Goal: Task Accomplishment & Management: Manage account settings

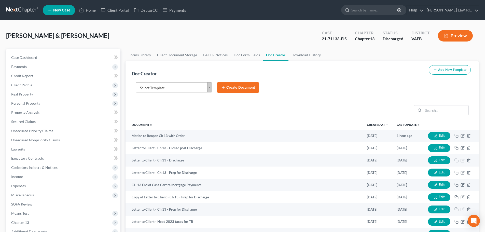
click at [191, 87] on body "Home New Case Client Portal DebtorCC Payments [PERSON_NAME] Law, P.C. [EMAIL_AD…" at bounding box center [242, 195] width 485 height 390
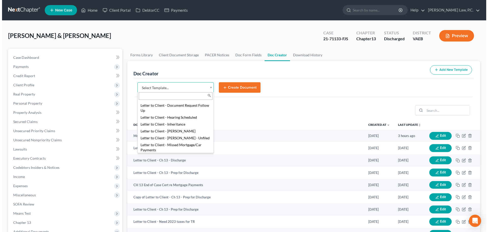
scroll to position [483, 0]
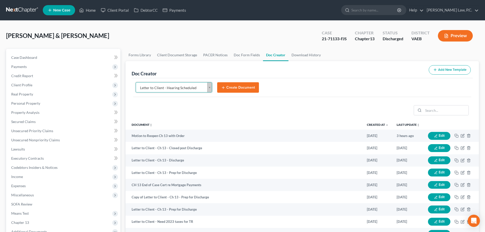
select select "84365"
click at [241, 89] on button "Create Document" at bounding box center [238, 87] width 42 height 11
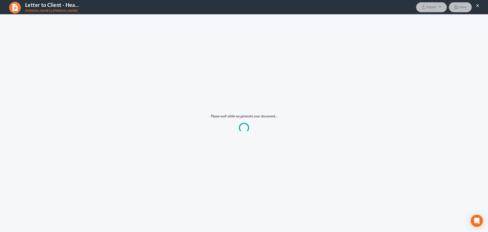
scroll to position [0, 0]
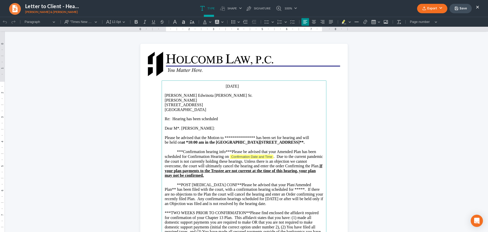
click at [237, 138] on span "**********" at bounding box center [237, 137] width 144 height 4
drag, startPoint x: 235, startPoint y: 137, endPoint x: 265, endPoint y: 138, distance: 30.0
click at [265, 138] on span "**********" at bounding box center [237, 137] width 144 height 4
click at [183, 142] on strong "at *10:00 am in the [GEOGRAPHIC_DATA][STREET_ADDRESS]**." at bounding box center [243, 142] width 123 height 4
click at [214, 144] on strong "[DATE] 10:00 am in the [GEOGRAPHIC_DATA], [STREET_ADDRESS]**." at bounding box center [248, 142] width 133 height 4
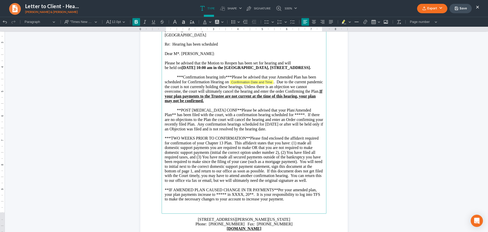
scroll to position [76, 0]
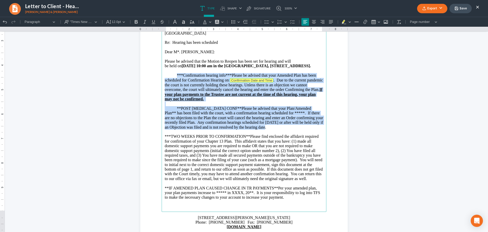
drag, startPoint x: 176, startPoint y: 79, endPoint x: 265, endPoint y: 134, distance: 104.0
click at [265, 134] on main "[DATE] [PERSON_NAME] Edwinota [PERSON_NAME] Sr. [PERSON_NAME] [STREET_ADDRESS] …" at bounding box center [244, 108] width 165 height 208
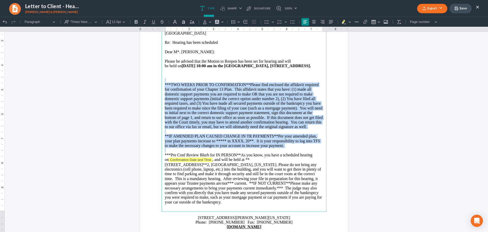
drag, startPoint x: 175, startPoint y: 81, endPoint x: 307, endPoint y: 155, distance: 151.3
click at [307, 155] on main "[DATE] [PERSON_NAME] Edwinota [PERSON_NAME] Sr. [PERSON_NAME] [STREET_ADDRESS] …" at bounding box center [244, 108] width 165 height 208
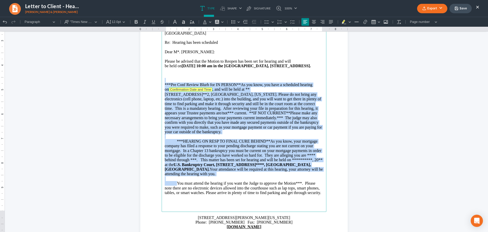
drag, startPoint x: 175, startPoint y: 79, endPoint x: 176, endPoint y: 182, distance: 102.3
click at [176, 182] on main "[DATE] [PERSON_NAME] Edwinota [PERSON_NAME] Sr. [PERSON_NAME] [STREET_ADDRESS] …" at bounding box center [244, 108] width 165 height 208
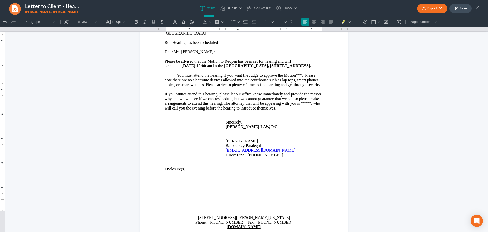
click at [293, 79] on span "You must attend the hearing if you want the Judge to approve the Motion***. Ple…" at bounding box center [243, 80] width 156 height 14
click at [187, 171] on p "Enclosure(s)" at bounding box center [244, 169] width 159 height 5
drag, startPoint x: 188, startPoint y: 173, endPoint x: 148, endPoint y: 180, distance: 40.8
click at [148, 180] on section "[DATE] [PERSON_NAME] Edwinota [PERSON_NAME] Sr. [PERSON_NAME] [STREET_ADDRESS] …" at bounding box center [244, 101] width 208 height 269
click at [194, 171] on p "Enclosure(s)" at bounding box center [244, 169] width 159 height 5
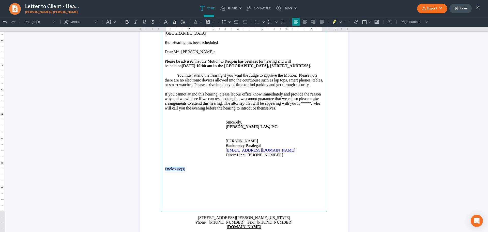
drag, startPoint x: 188, startPoint y: 173, endPoint x: 158, endPoint y: 175, distance: 29.8
click at [158, 175] on section "[DATE] [PERSON_NAME] Edwinota [PERSON_NAME] Sr. [PERSON_NAME] [STREET_ADDRESS] …" at bounding box center [244, 101] width 208 height 269
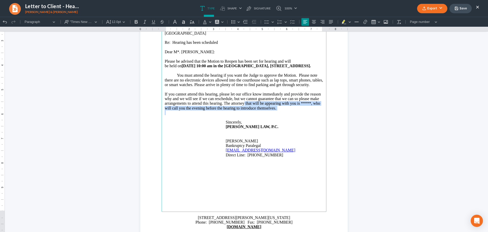
drag, startPoint x: 232, startPoint y: 108, endPoint x: 288, endPoint y: 118, distance: 56.8
click at [288, 118] on main "[DATE] [PERSON_NAME] Edwinota [PERSON_NAME] Sr. [PERSON_NAME] [STREET_ADDRESS] …" at bounding box center [244, 108] width 165 height 208
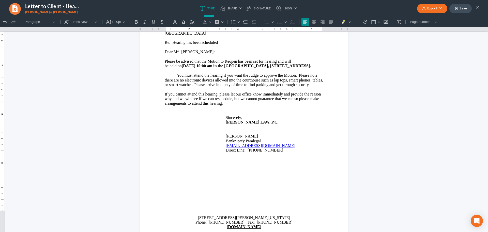
click at [429, 9] on button "Export" at bounding box center [432, 8] width 30 height 9
click at [425, 22] on link "PDF" at bounding box center [431, 20] width 39 height 9
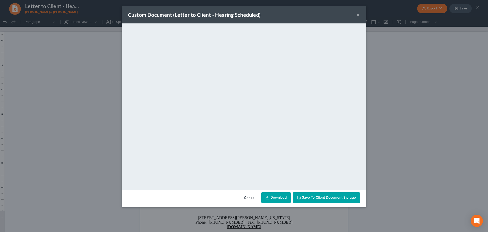
click at [358, 16] on button "×" at bounding box center [359, 15] width 4 height 6
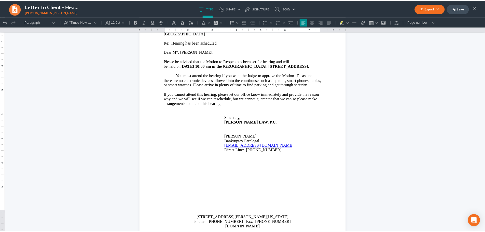
scroll to position [0, 0]
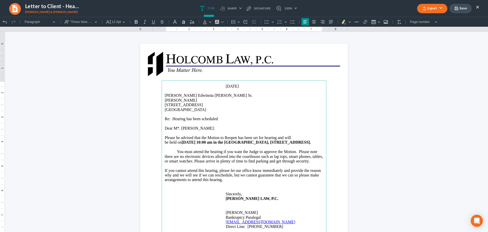
click at [177, 128] on span "Dear M*. [PERSON_NAME]:" at bounding box center [190, 128] width 50 height 4
click at [431, 7] on button "Export" at bounding box center [432, 8] width 30 height 9
click at [424, 19] on link "PDF" at bounding box center [431, 20] width 39 height 9
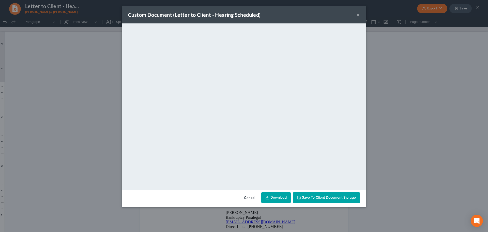
drag, startPoint x: 358, startPoint y: 17, endPoint x: 336, endPoint y: 16, distance: 21.4
click at [358, 17] on button "×" at bounding box center [359, 15] width 4 height 6
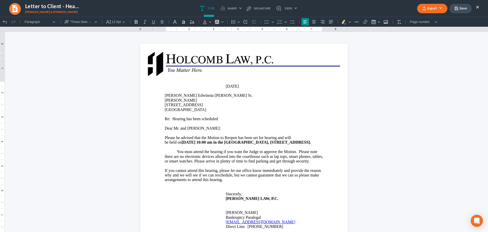
click at [460, 6] on button "Save" at bounding box center [461, 8] width 22 height 9
click at [477, 7] on button "×" at bounding box center [478, 7] width 4 height 6
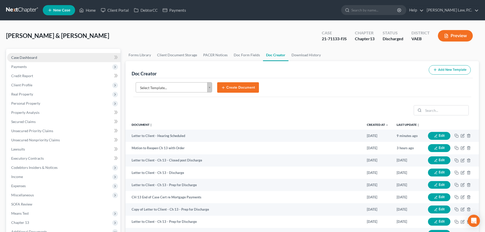
click at [37, 57] on span "Case Dashboard" at bounding box center [24, 57] width 26 height 4
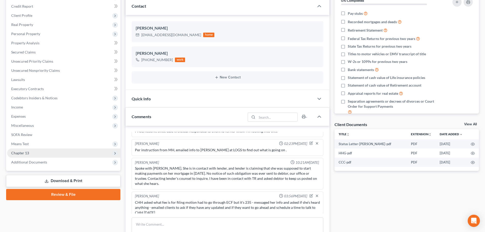
scroll to position [153, 0]
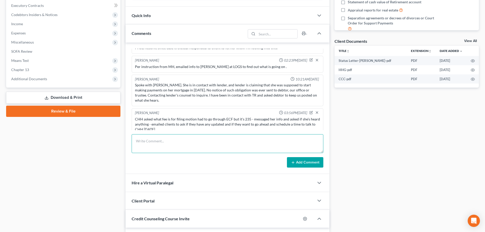
click at [163, 144] on textarea at bounding box center [228, 143] width 192 height 19
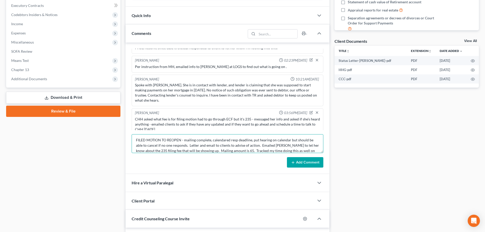
scroll to position [6, 0]
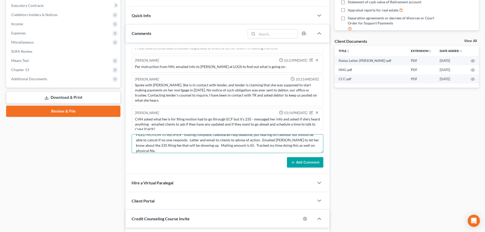
type textarea "FILED MOTION TO REOPEN - mailing complete, calendared resp deadline, put hearin…"
click at [305, 164] on button "Add Comment" at bounding box center [305, 162] width 36 height 11
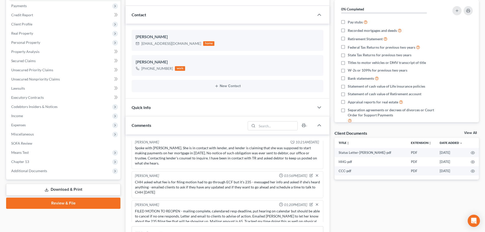
scroll to position [0, 0]
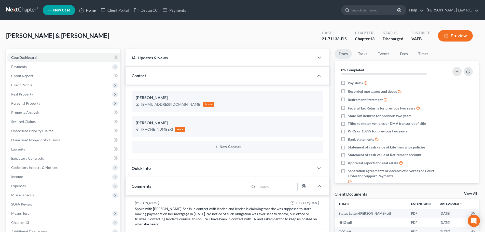
click at [92, 8] on link "Home" at bounding box center [88, 10] width 22 height 9
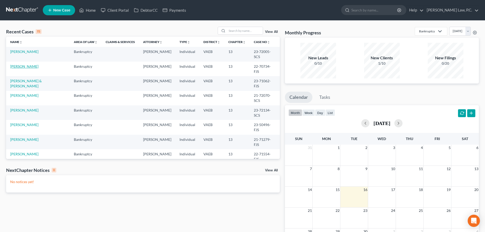
click at [21, 64] on link "[PERSON_NAME]" at bounding box center [24, 66] width 28 height 4
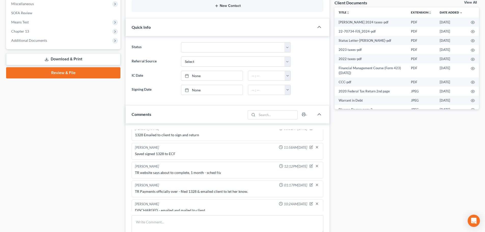
scroll to position [254, 0]
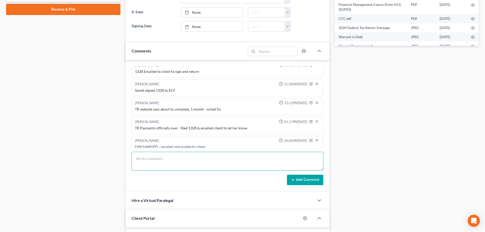
click at [169, 163] on textarea at bounding box center [228, 161] width 192 height 19
type textarea "CLOSED"
click at [312, 178] on button "Add Comment" at bounding box center [305, 180] width 36 height 11
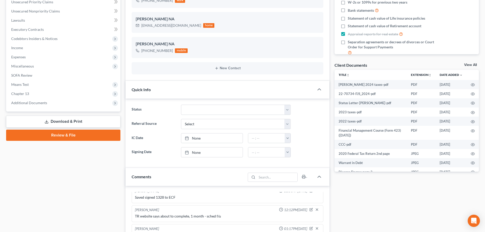
scroll to position [127, 0]
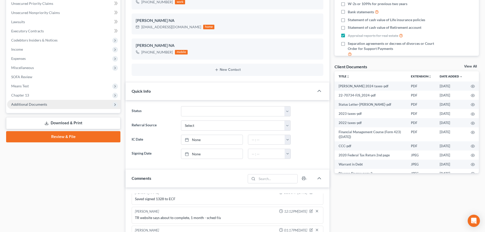
click at [52, 105] on span "Additional Documents" at bounding box center [63, 104] width 113 height 9
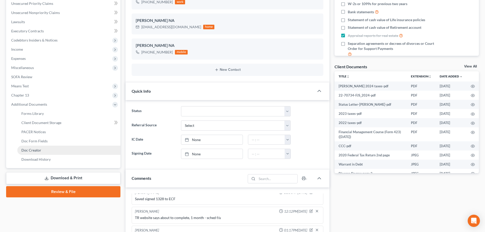
click at [39, 149] on span "Doc Creator" at bounding box center [31, 150] width 20 height 4
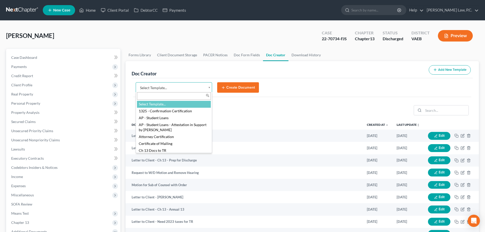
click at [149, 85] on body "Home New Case Client Portal DebtorCC Payments [PERSON_NAME] Law, P.C. [EMAIL_AD…" at bounding box center [242, 172] width 485 height 344
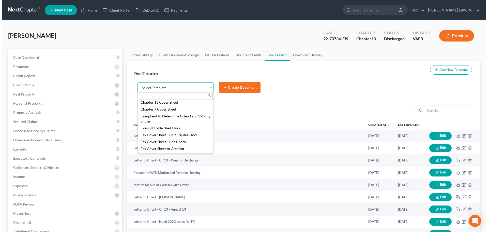
scroll to position [127, 0]
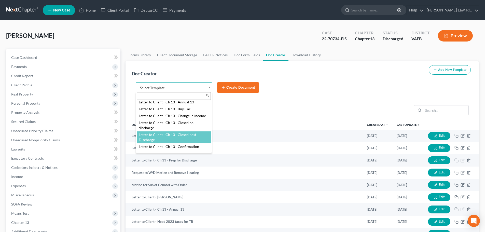
select select "84355"
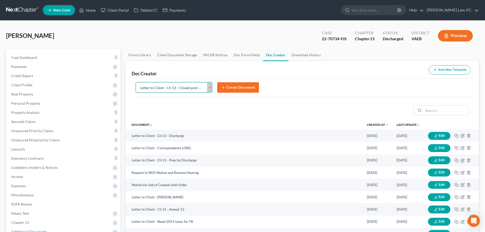
click at [241, 88] on button "Create Document" at bounding box center [238, 87] width 42 height 11
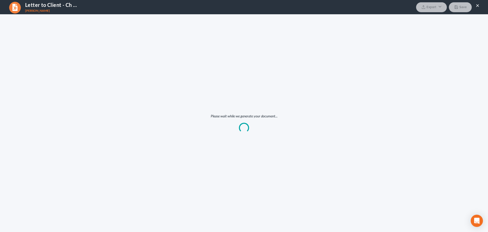
scroll to position [0, 0]
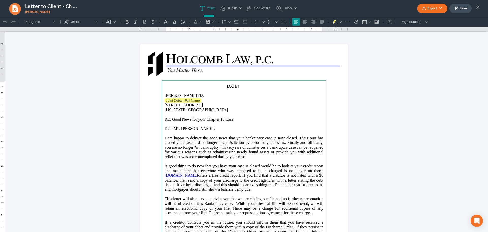
click at [208, 98] on p "Joint Debtor Full Name" at bounding box center [244, 100] width 159 height 5
click at [208, 96] on p "[PERSON_NAME] NA" at bounding box center [244, 95] width 159 height 5
click at [208, 98] on p "Rich Text Editor, page-0-main" at bounding box center [244, 100] width 159 height 5
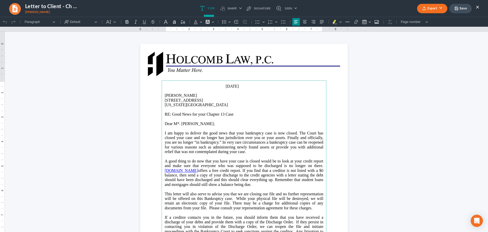
click at [177, 124] on span "Dear M*." at bounding box center [173, 123] width 16 height 4
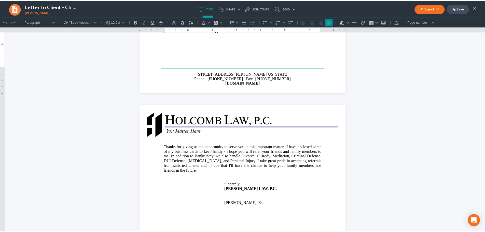
scroll to position [229, 0]
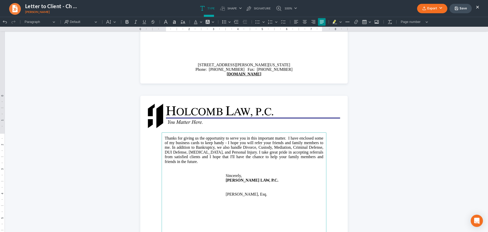
click at [462, 10] on button "Save" at bounding box center [461, 8] width 22 height 9
click at [478, 7] on button "×" at bounding box center [478, 7] width 4 height 6
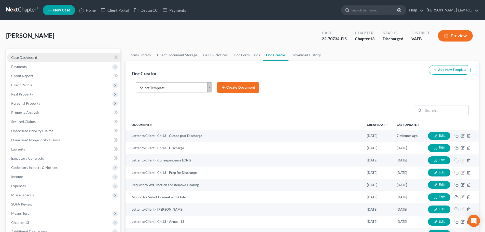
click at [34, 56] on span "Case Dashboard" at bounding box center [24, 57] width 26 height 4
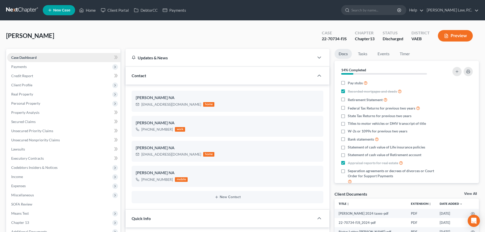
scroll to position [750, 0]
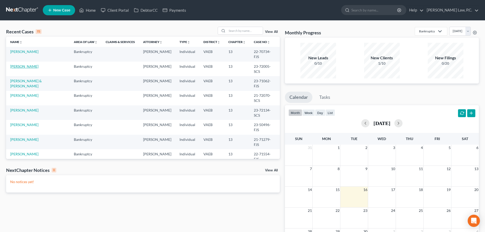
click at [17, 64] on link "[PERSON_NAME]" at bounding box center [24, 66] width 28 height 4
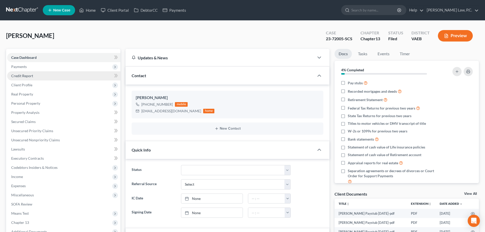
scroll to position [2408, 0]
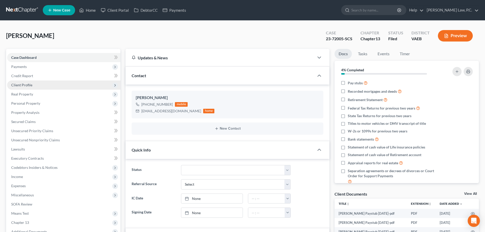
click at [37, 85] on span "Client Profile" at bounding box center [63, 84] width 113 height 9
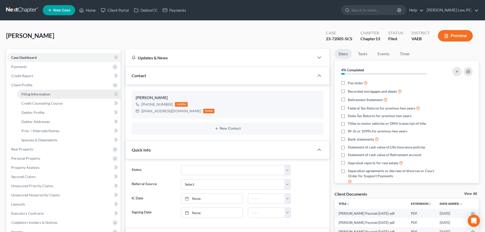
click at [38, 93] on span "Filing Information" at bounding box center [35, 94] width 29 height 4
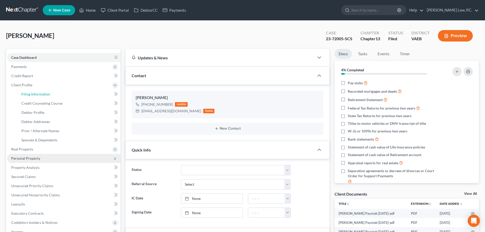
select select "1"
select select "0"
select select "3"
select select "0"
select select "48"
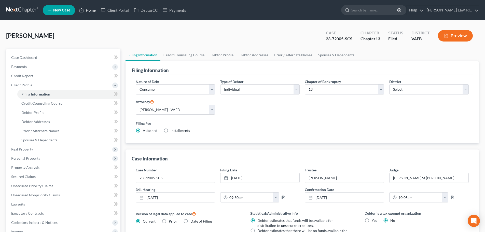
click at [91, 9] on link "Home" at bounding box center [88, 10] width 22 height 9
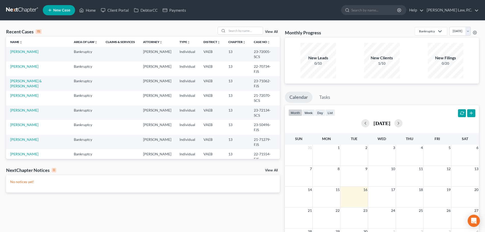
click at [273, 32] on link "View All" at bounding box center [271, 32] width 13 height 4
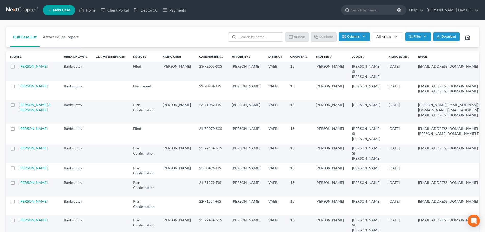
click at [17, 87] on label at bounding box center [17, 87] width 0 height 0
click at [19, 87] on input "checkbox" at bounding box center [20, 84] width 3 height 3
click at [300, 36] on button "Archive" at bounding box center [297, 36] width 23 height 9
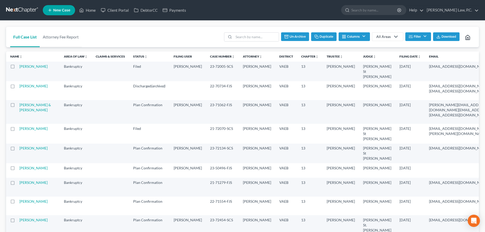
checkbox input "false"
